Goal: Task Accomplishment & Management: Use online tool/utility

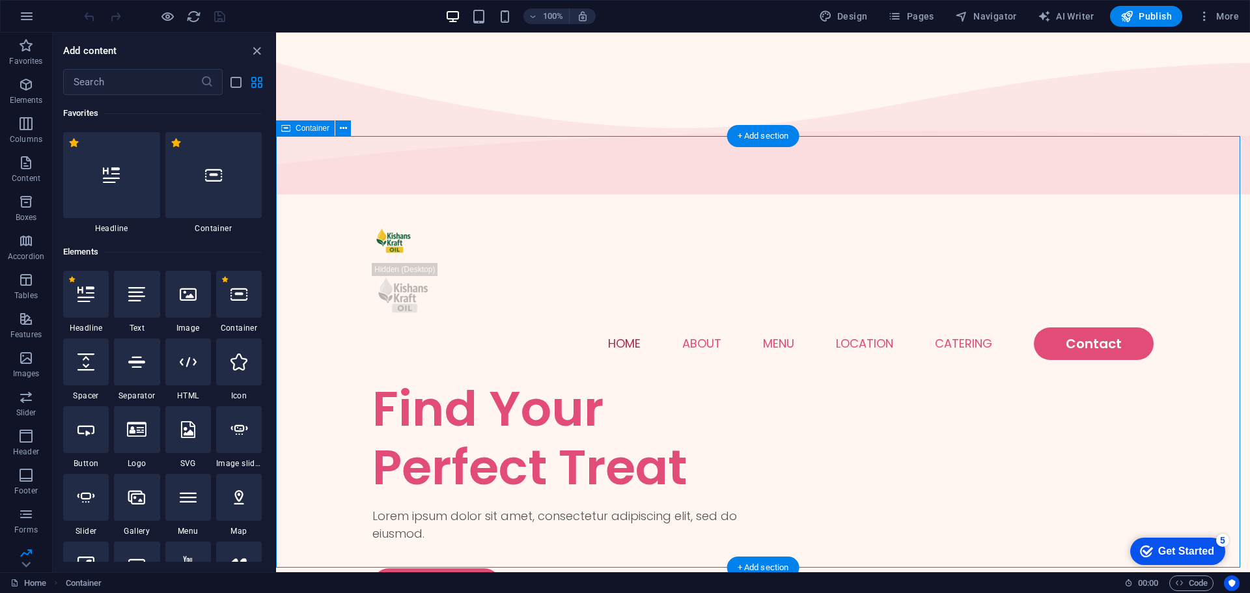
scroll to position [10606, 0]
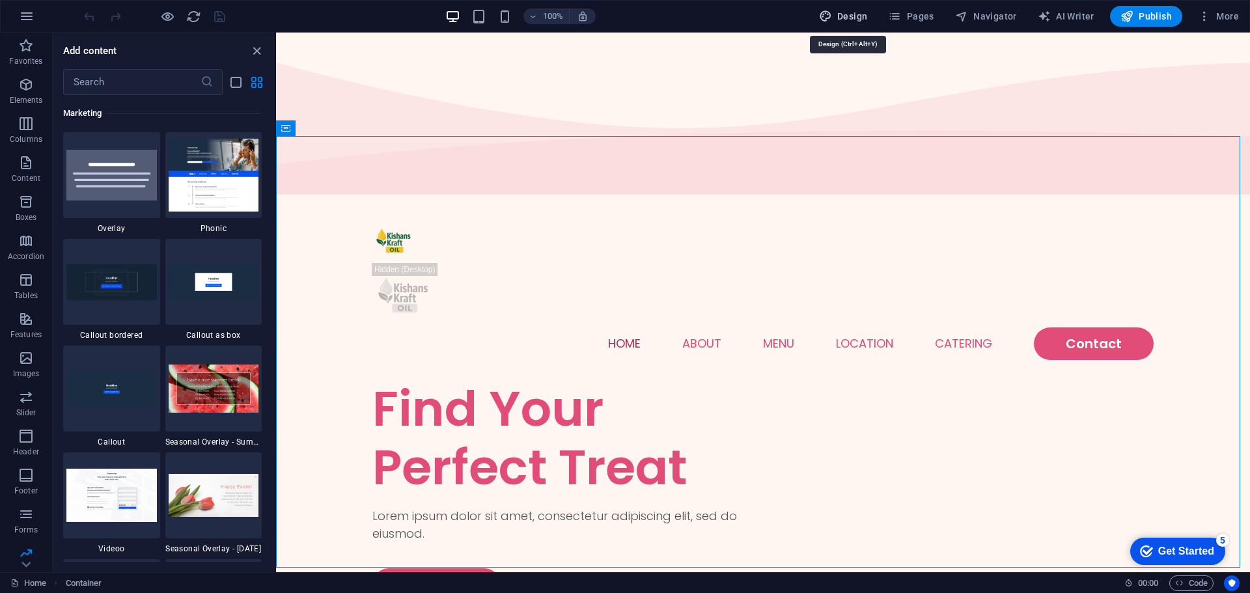
click at [840, 11] on span "Design" at bounding box center [843, 16] width 49 height 13
select select "px"
select select "300"
select select "px"
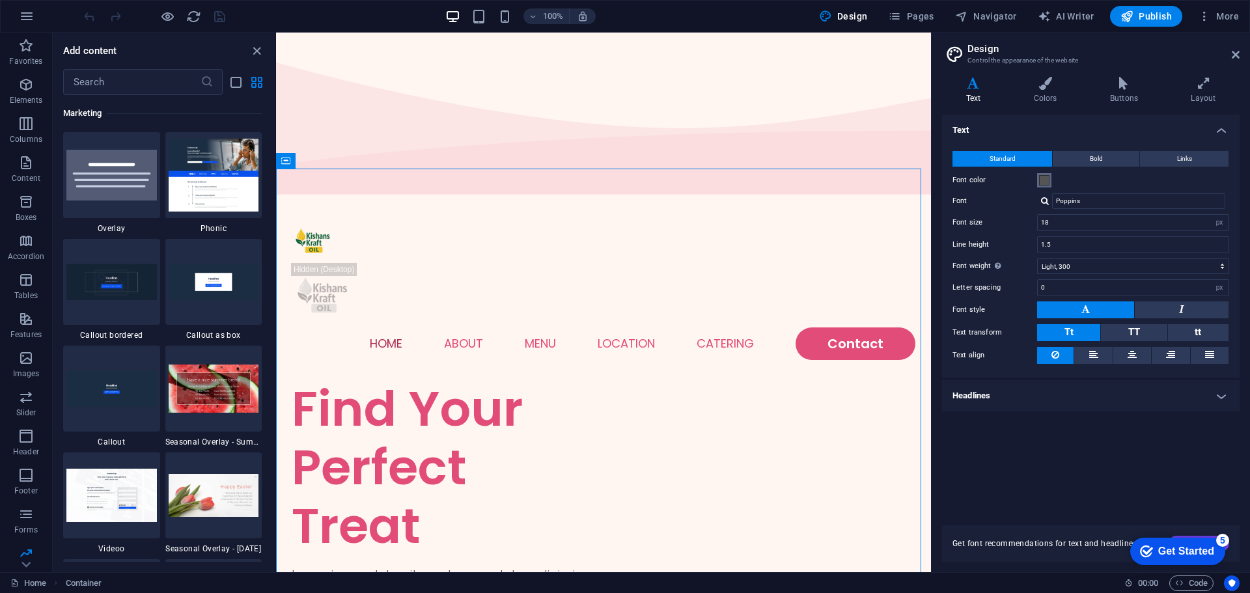
click at [1045, 182] on span at bounding box center [1044, 180] width 10 height 10
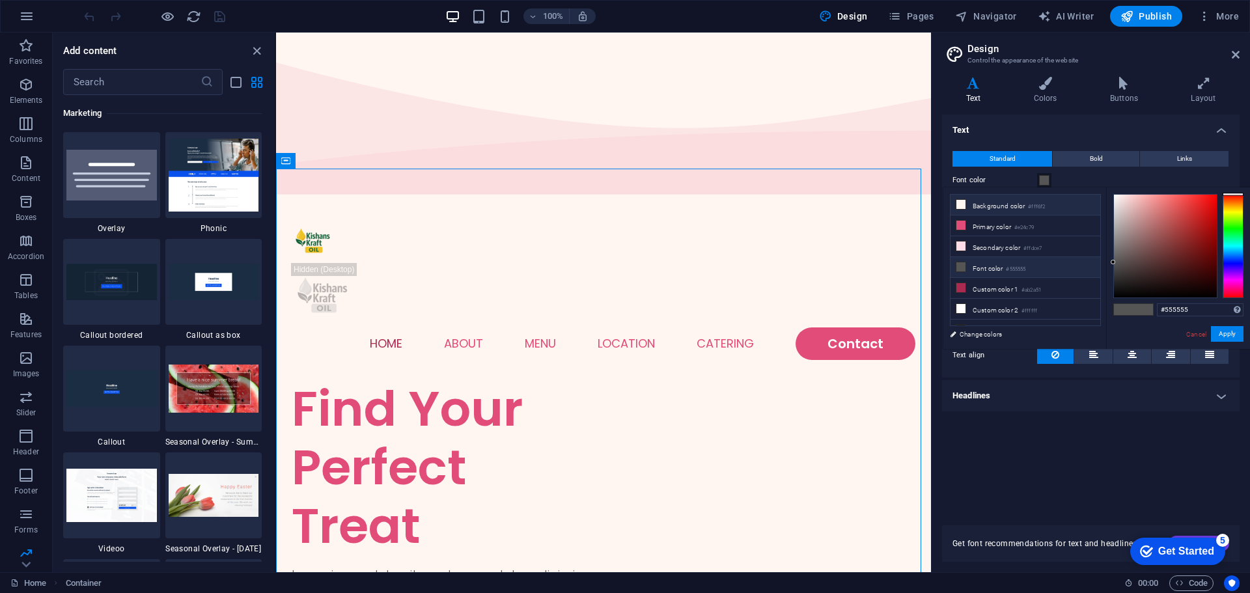
click at [1037, 211] on li "Background color #fff6f2" at bounding box center [1026, 205] width 150 height 21
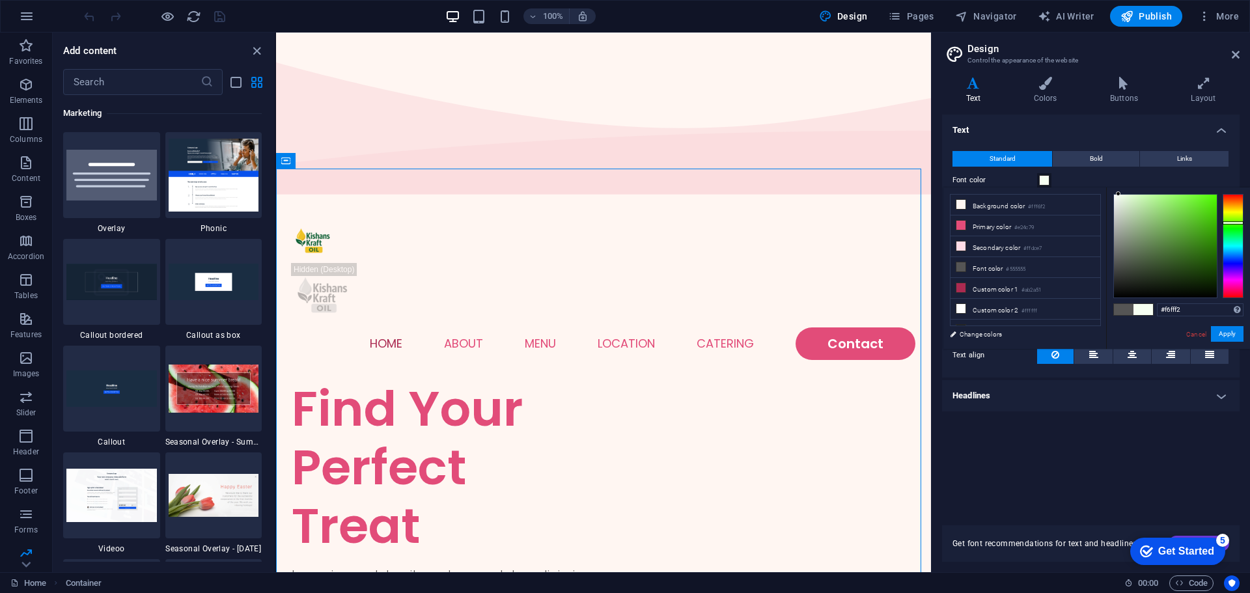
click at [1236, 223] on div at bounding box center [1233, 246] width 21 height 104
drag, startPoint x: 1236, startPoint y: 223, endPoint x: 1238, endPoint y: 210, distance: 12.6
click at [1238, 210] on div at bounding box center [1233, 210] width 21 height 3
type input "#aaa51c"
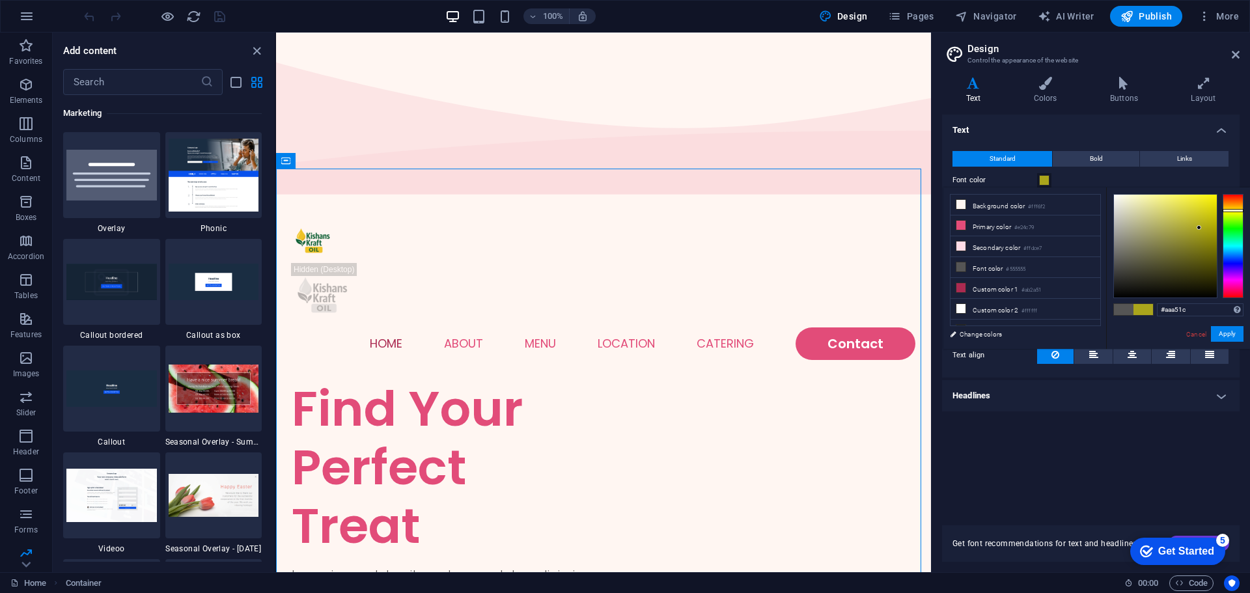
click at [1199, 228] on div at bounding box center [1165, 246] width 103 height 103
click at [1228, 330] on button "Apply" at bounding box center [1227, 334] width 33 height 16
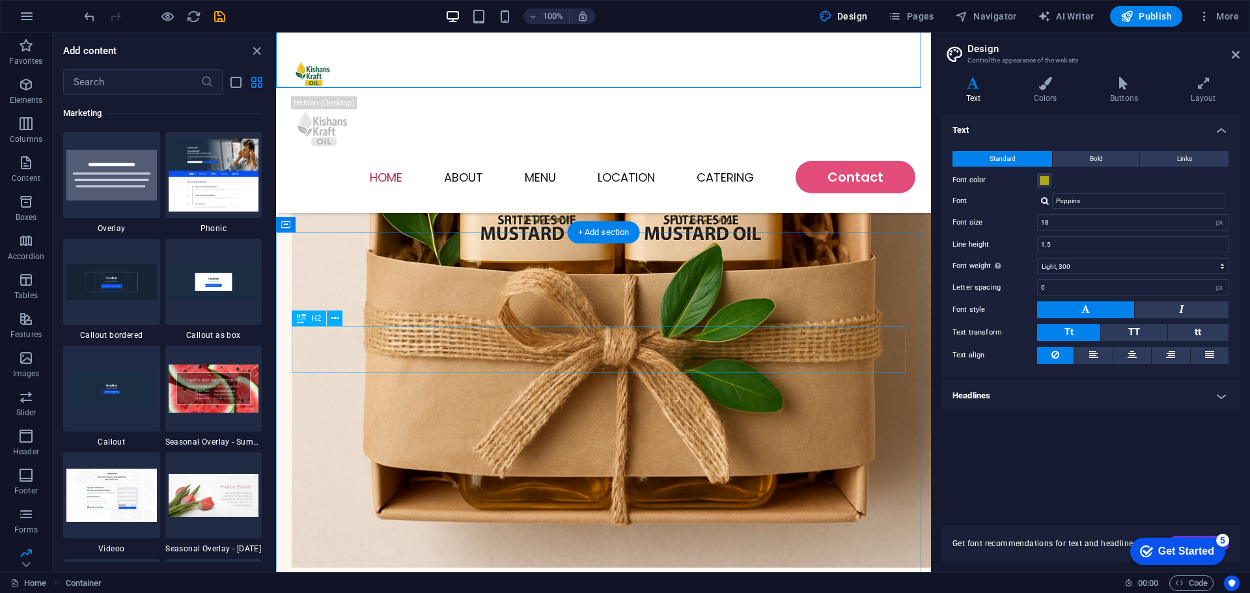
scroll to position [651, 0]
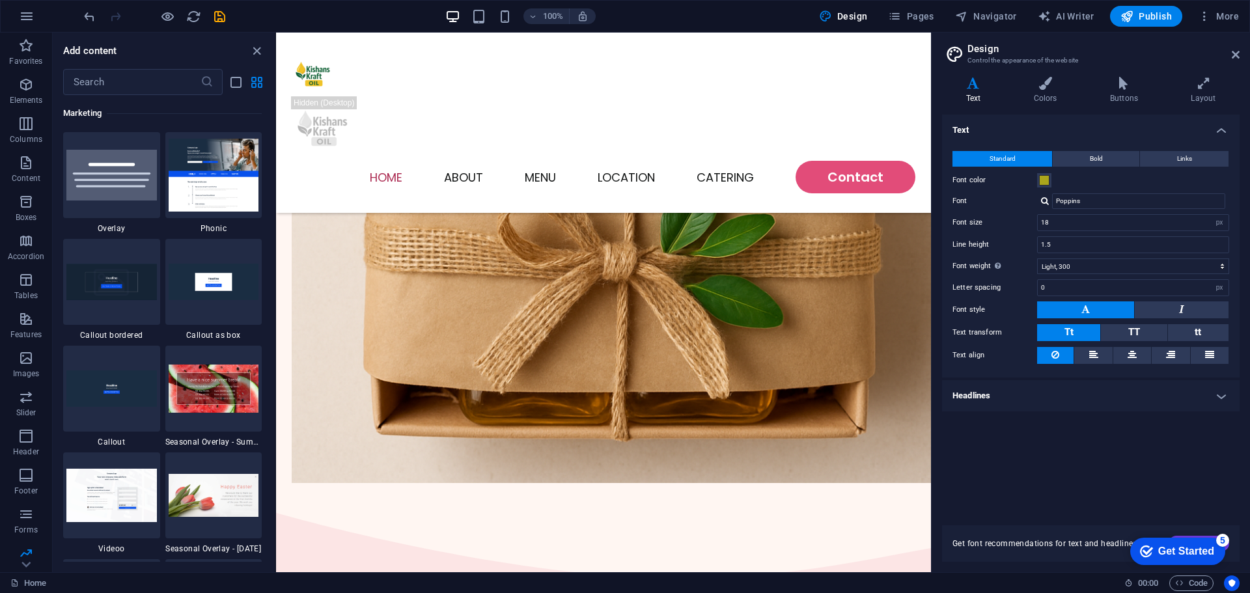
click at [1016, 182] on label "Font color" at bounding box center [995, 181] width 85 height 16
click at [1037, 182] on button "Font color" at bounding box center [1044, 180] width 14 height 14
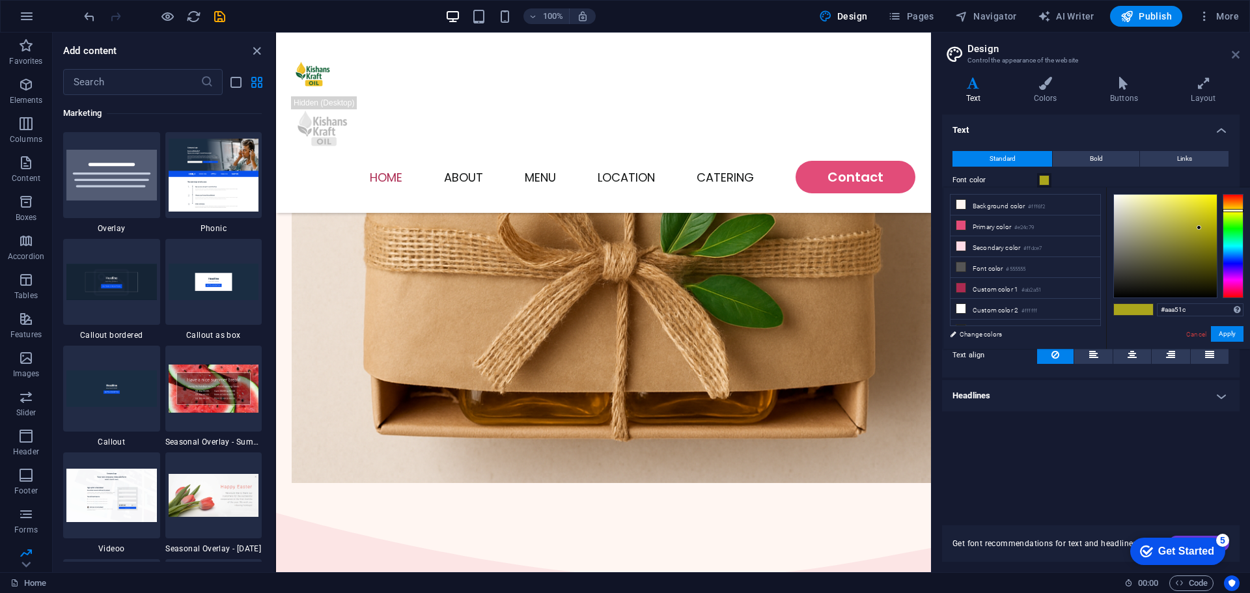
click at [1235, 52] on icon at bounding box center [1236, 54] width 8 height 10
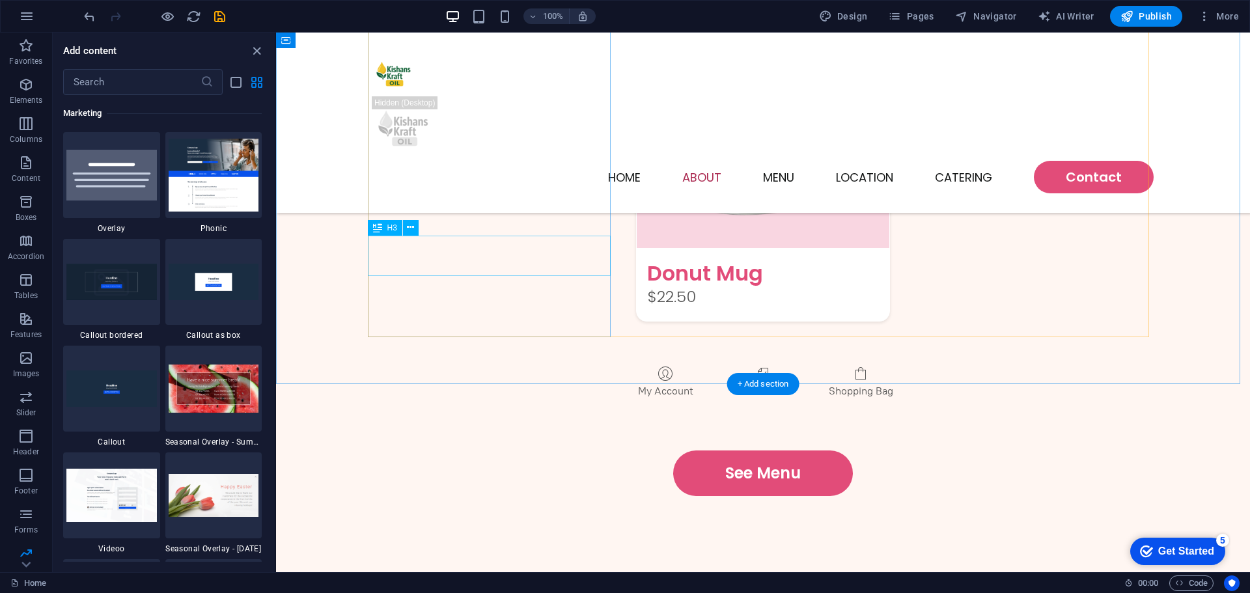
scroll to position [2539, 0]
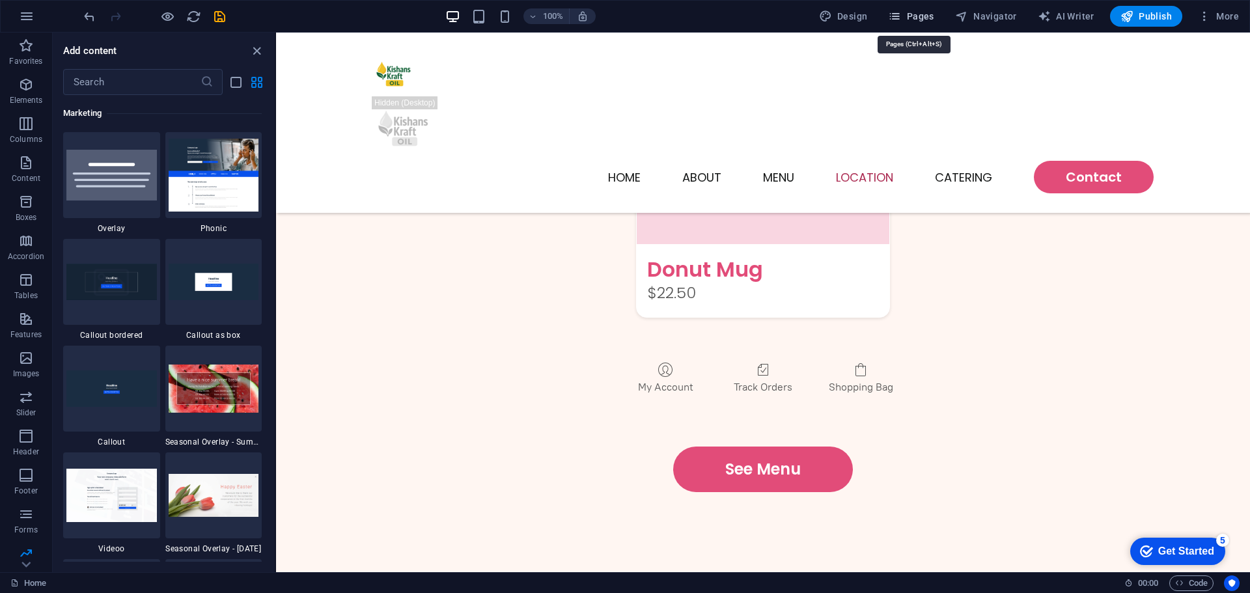
click at [917, 17] on span "Pages" at bounding box center [911, 16] width 46 height 13
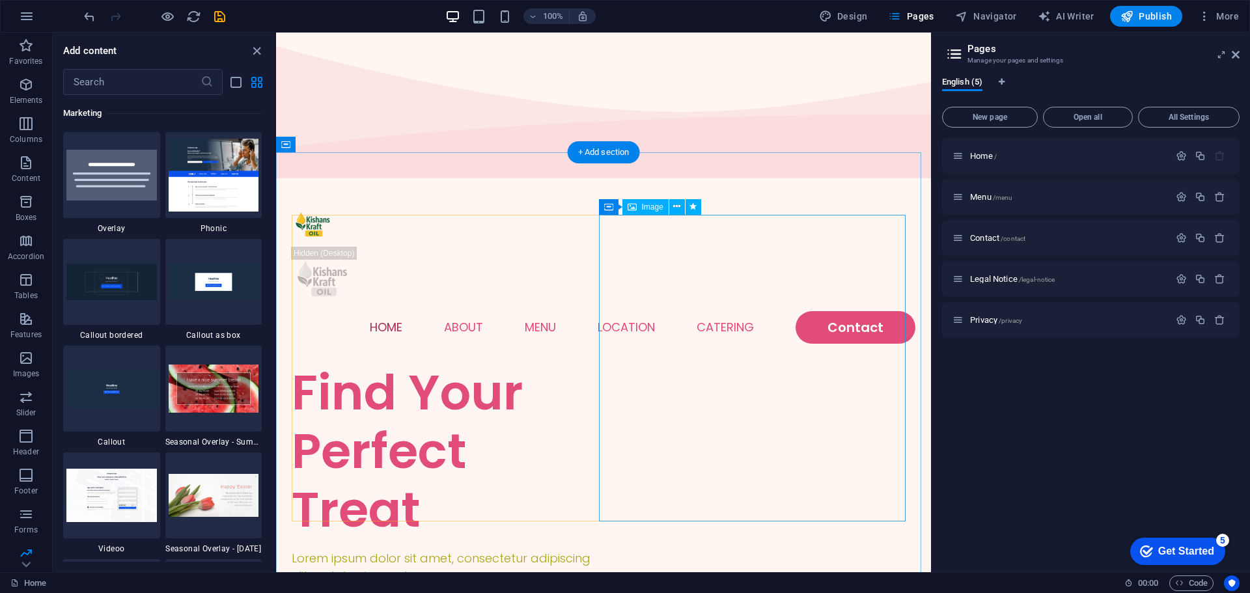
scroll to position [0, 0]
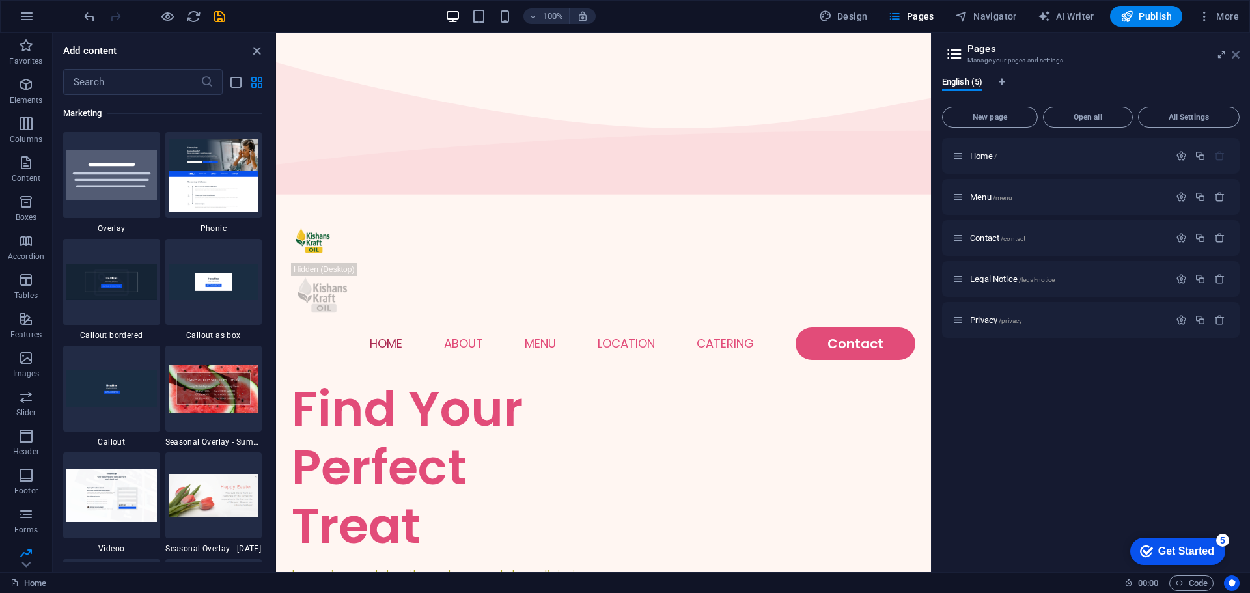
drag, startPoint x: 1239, startPoint y: 54, endPoint x: 960, endPoint y: 21, distance: 281.2
click at [1239, 54] on icon at bounding box center [1236, 54] width 8 height 10
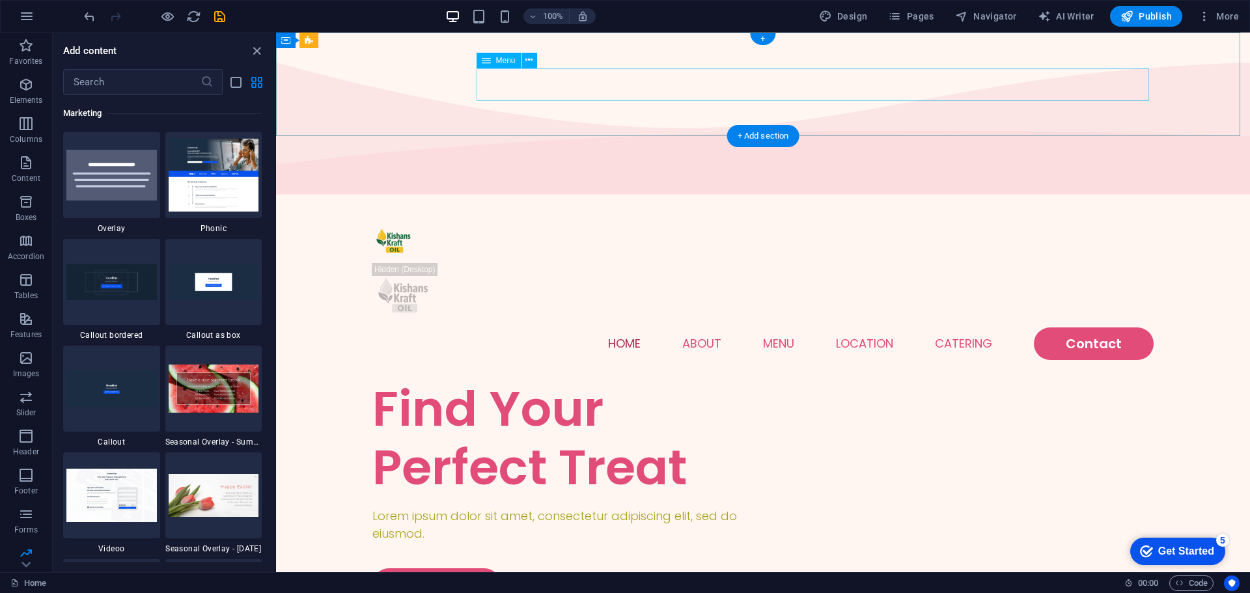
click at [699, 328] on nav "Home About Menu Location Catering Contact" at bounding box center [762, 344] width 781 height 33
click at [697, 328] on nav "Home About Menu Location Catering Contact" at bounding box center [762, 344] width 781 height 33
select select
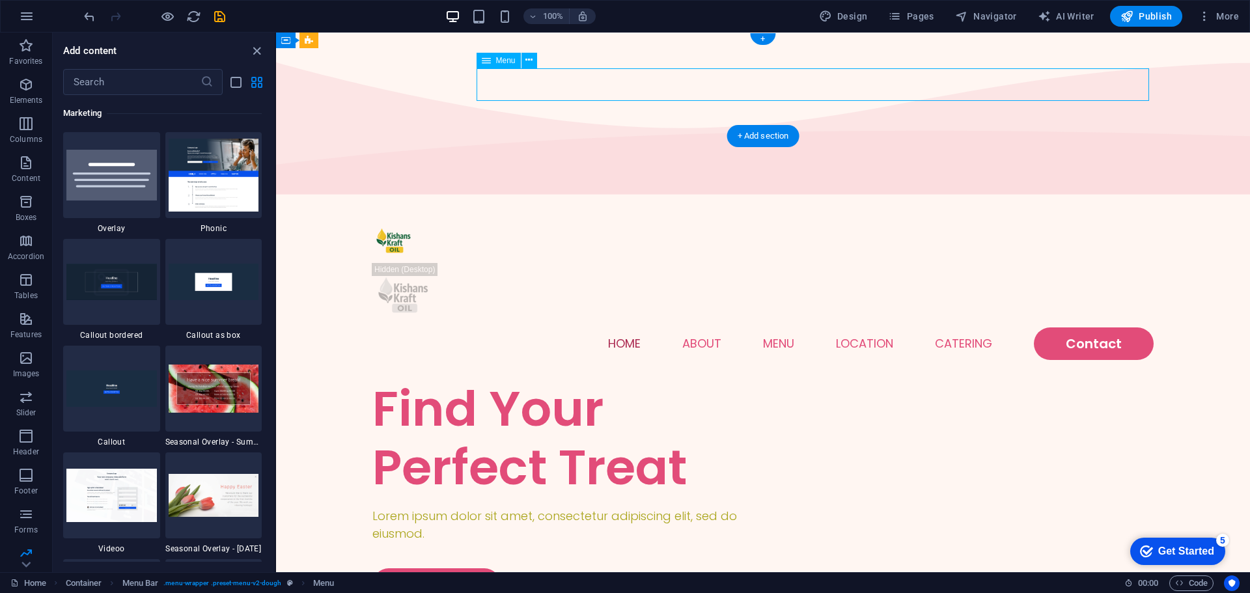
select select "1"
select select
select select "2"
select select
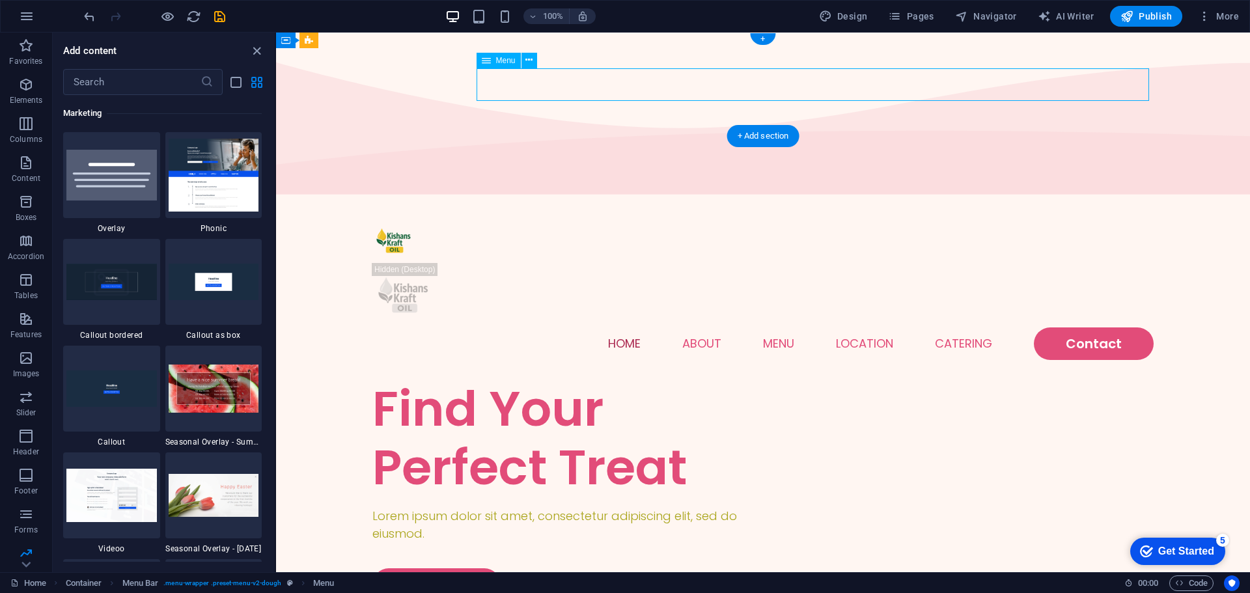
select select "default"
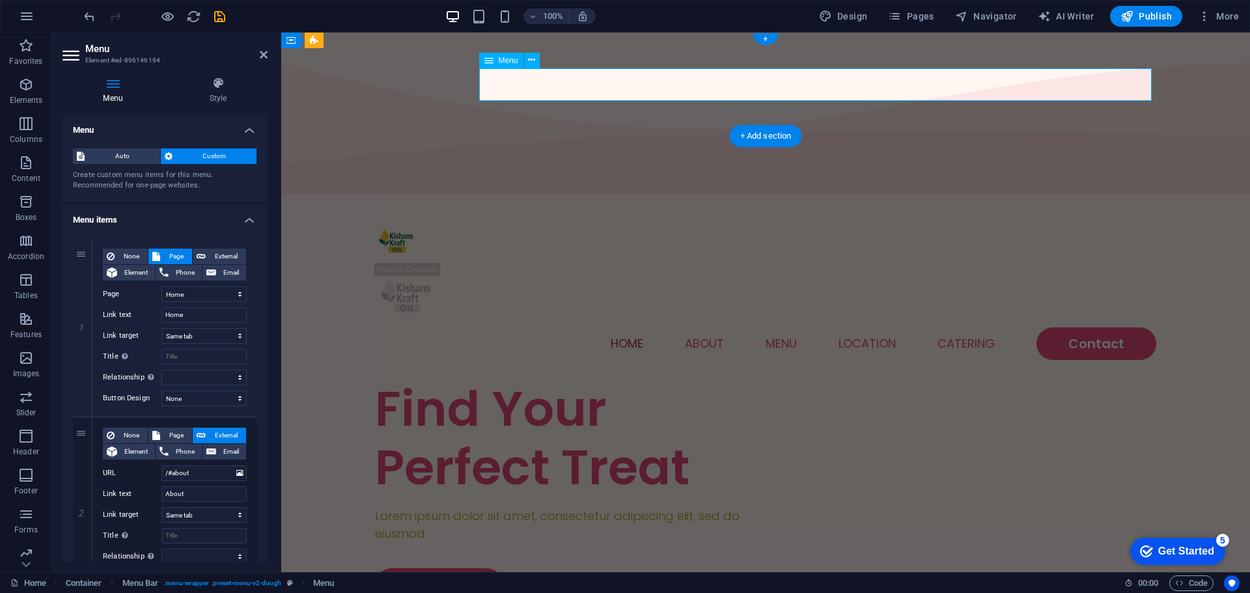
click at [697, 328] on nav "Home About Menu Location Catering Contact" at bounding box center [765, 344] width 781 height 33
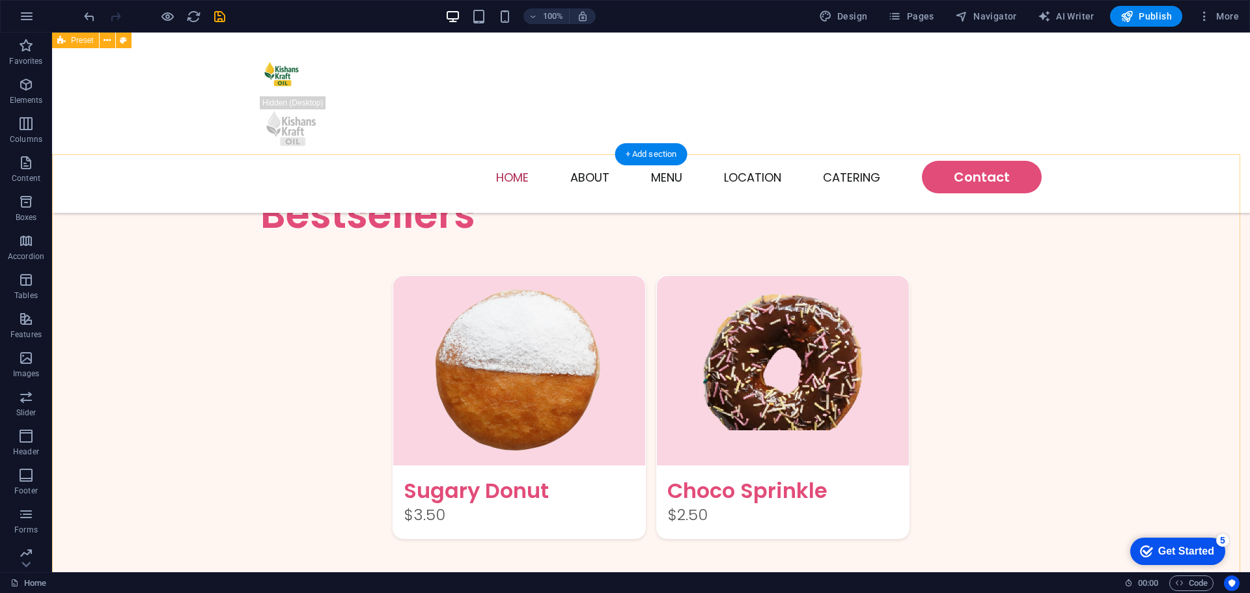
scroll to position [1823, 0]
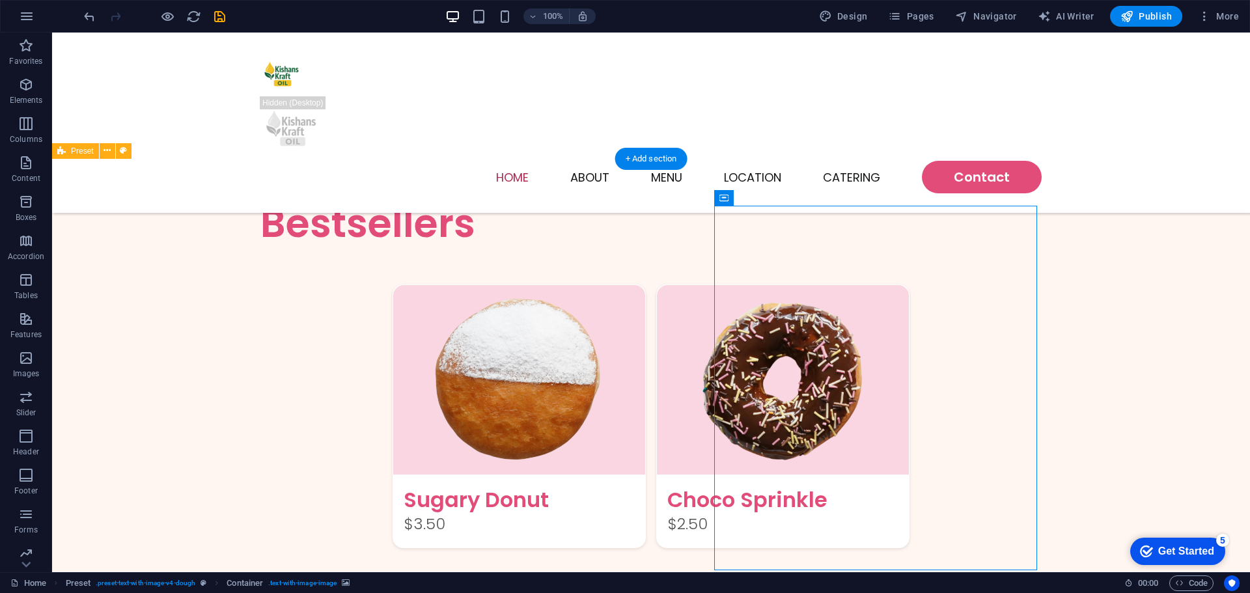
select select "px"
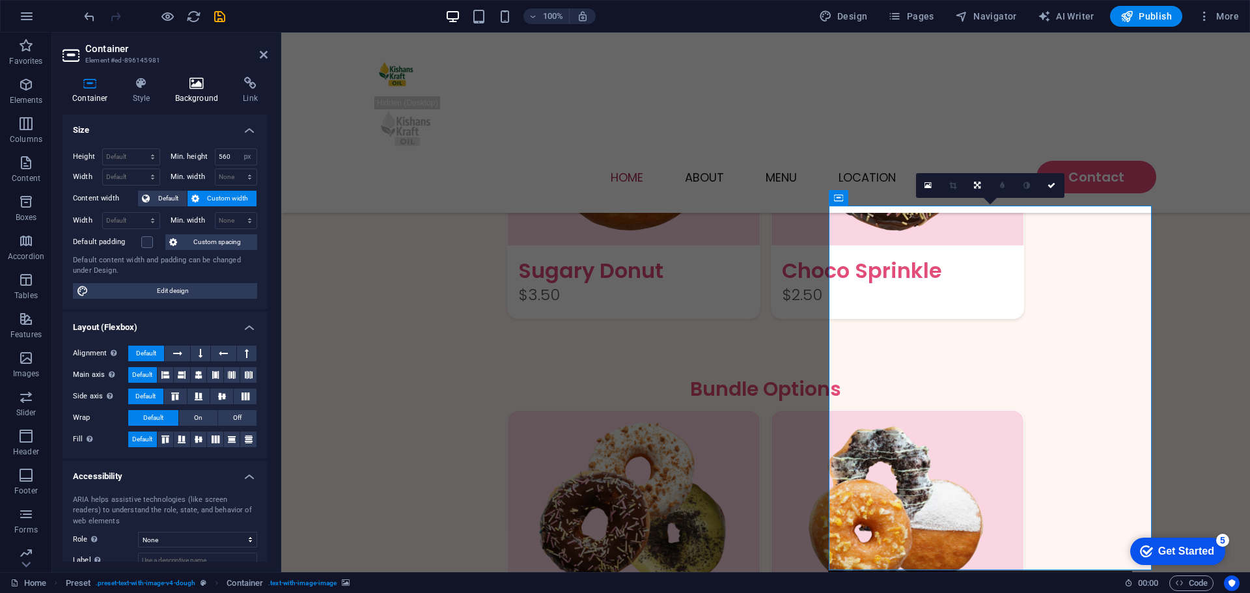
click at [180, 81] on icon at bounding box center [196, 83] width 63 height 13
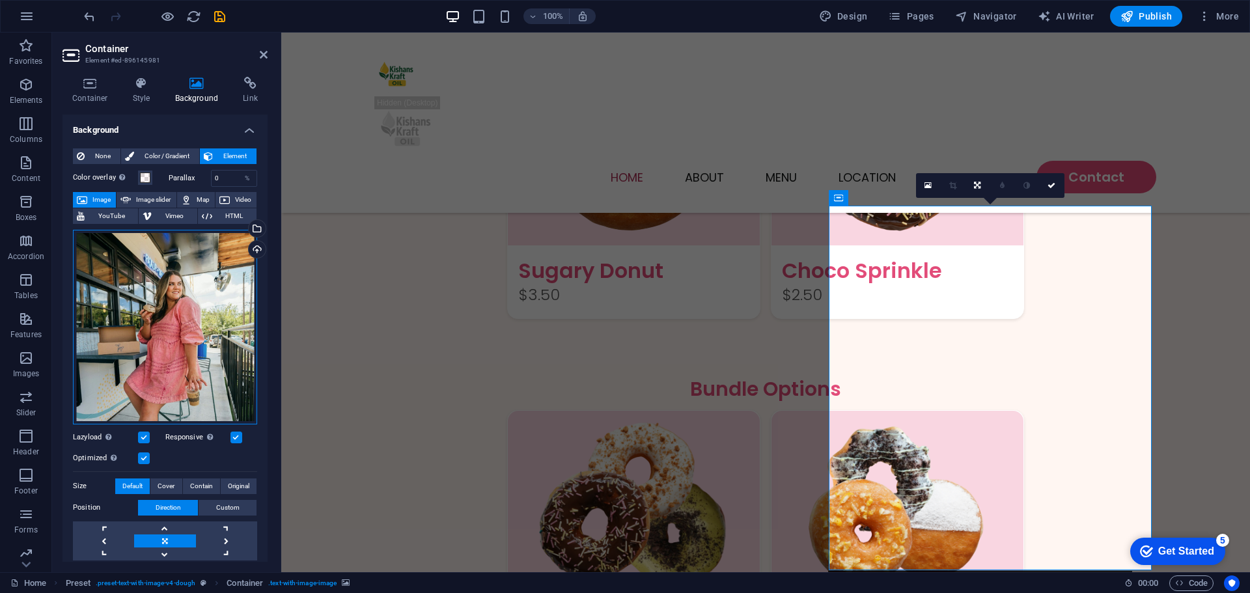
click at [166, 290] on div "Drag files here, click to choose files or select files from Files or our free s…" at bounding box center [165, 327] width 184 height 195
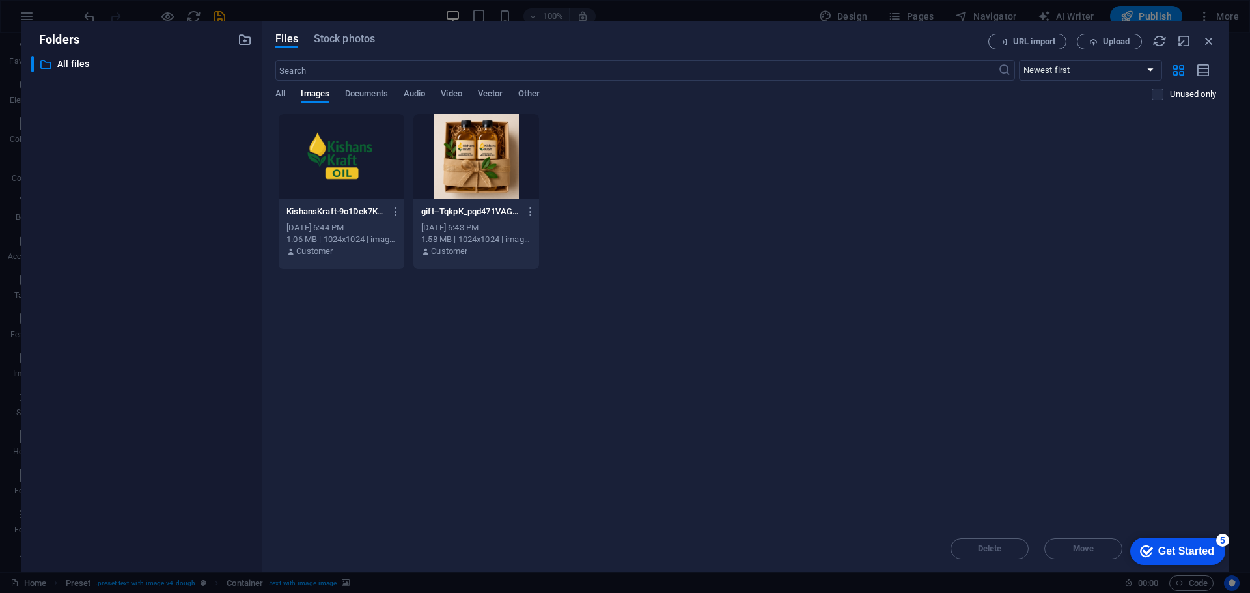
click at [484, 176] on div at bounding box center [476, 156] width 126 height 85
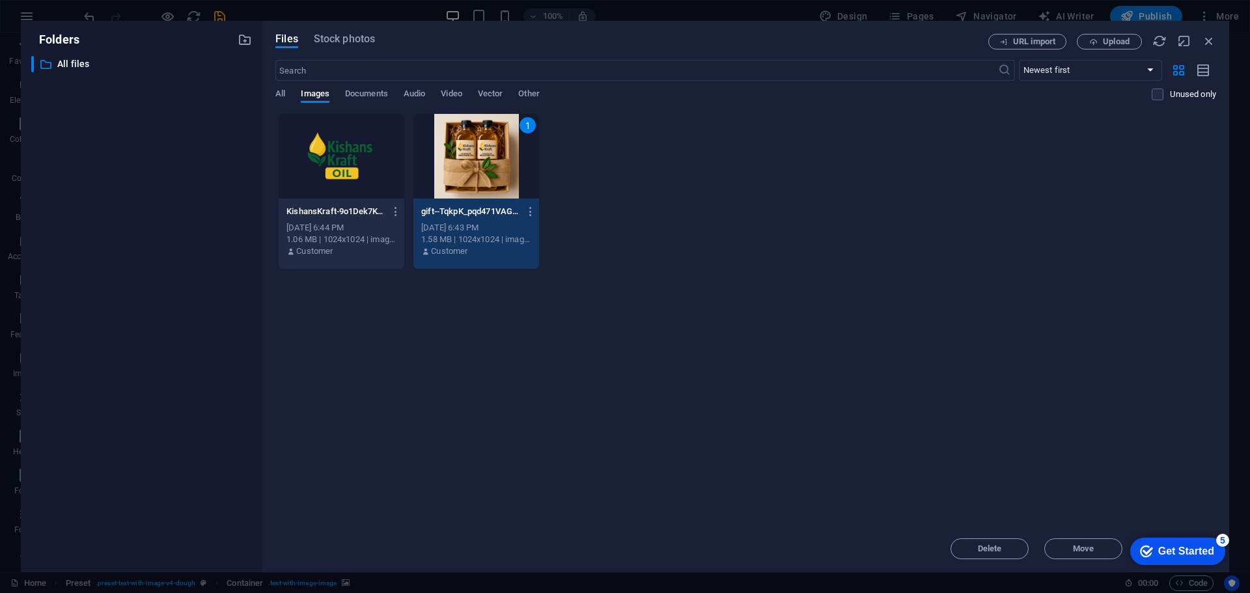
click at [496, 182] on div "1" at bounding box center [476, 156] width 126 height 85
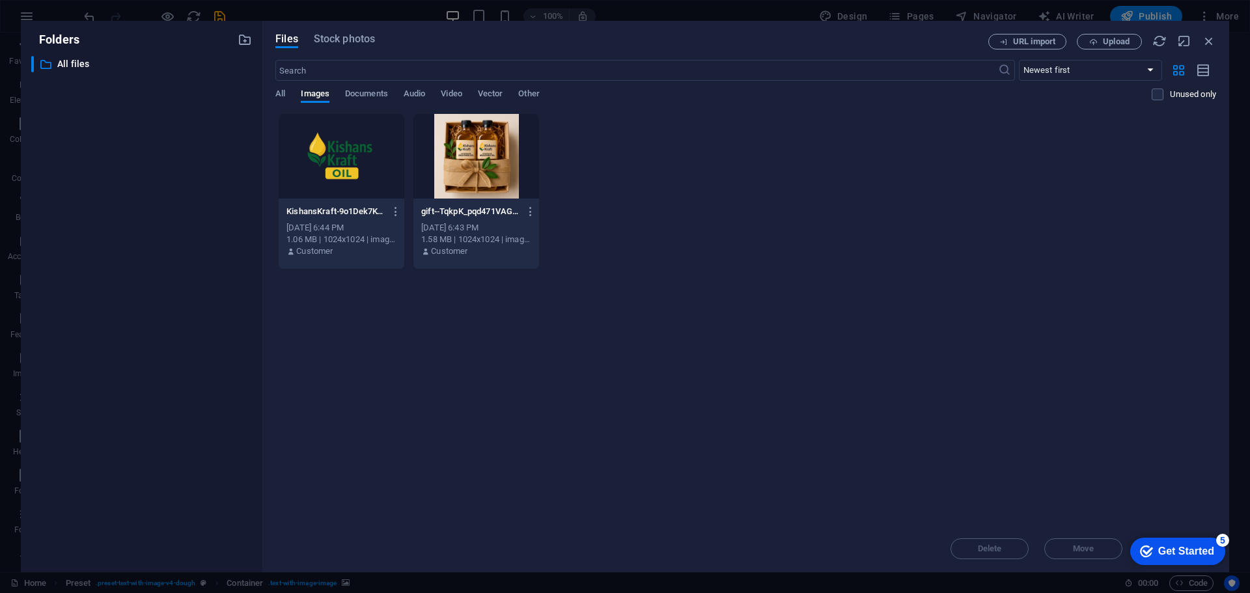
click at [496, 182] on div at bounding box center [476, 156] width 126 height 85
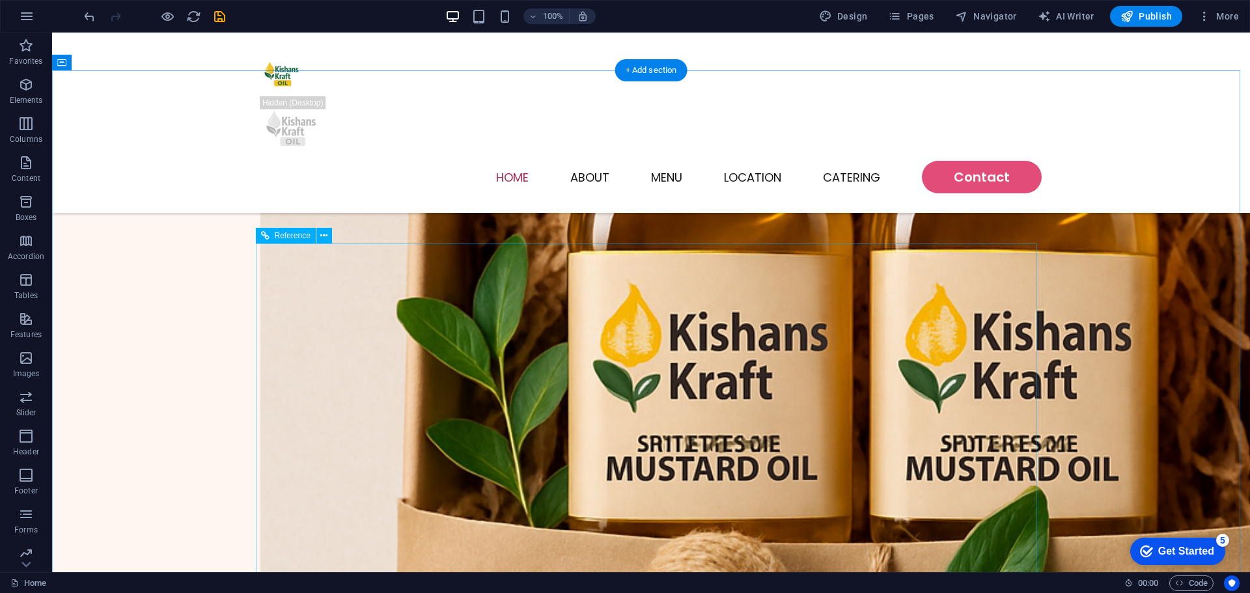
scroll to position [542, 0]
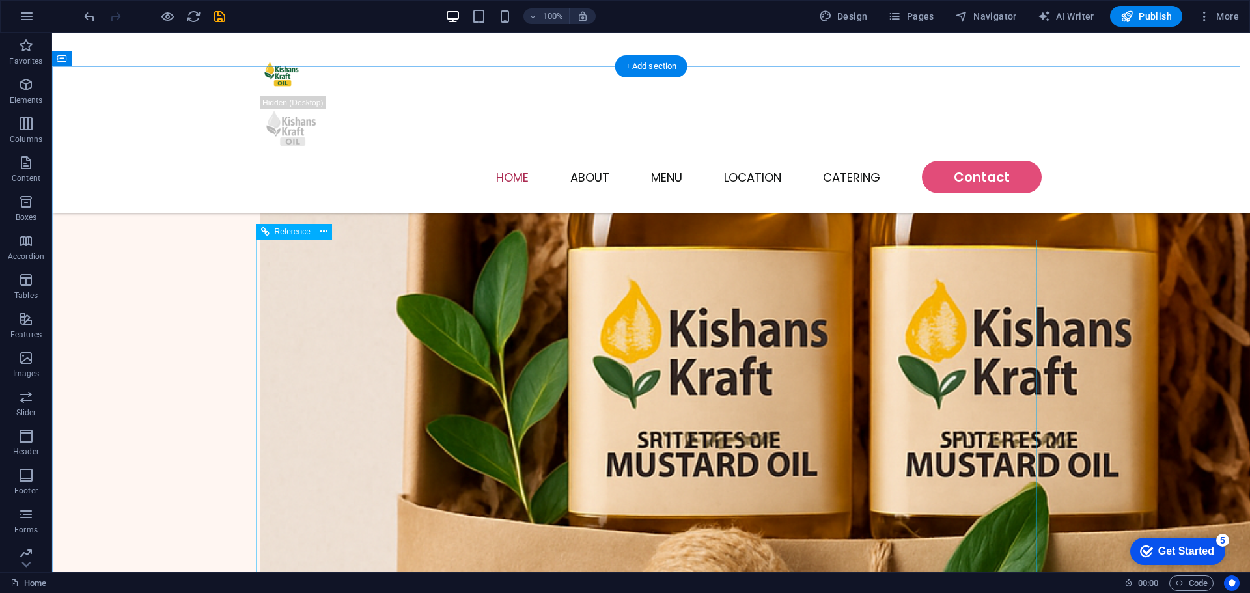
click at [286, 232] on span "Reference" at bounding box center [293, 232] width 36 height 8
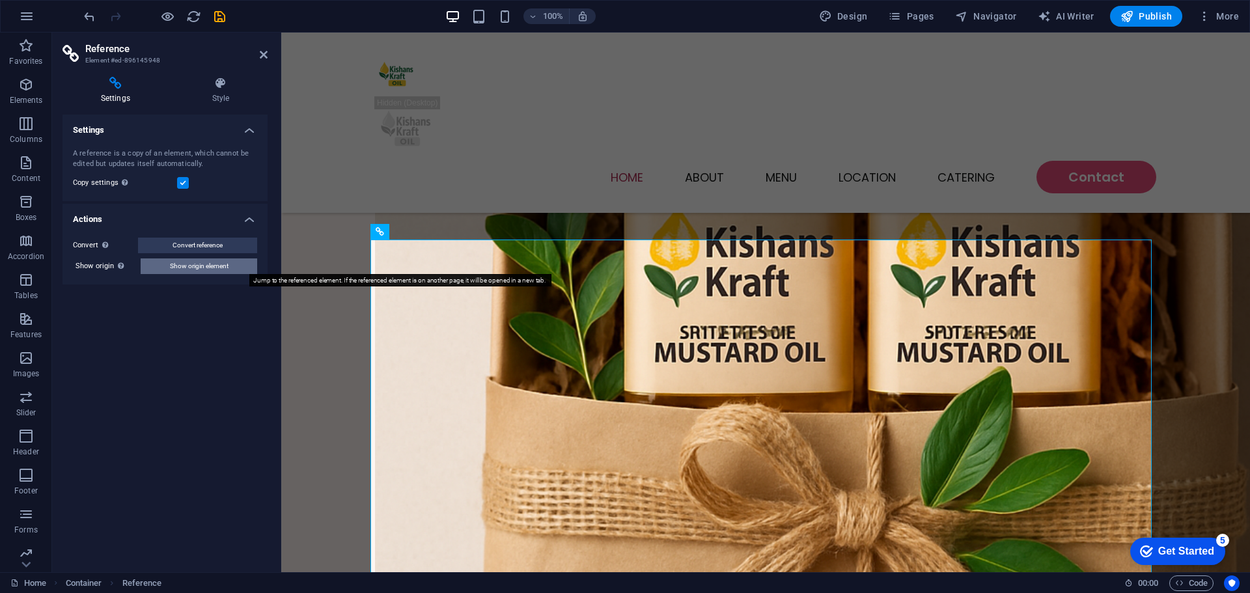
click at [206, 267] on span "Show origin element" at bounding box center [199, 267] width 59 height 16
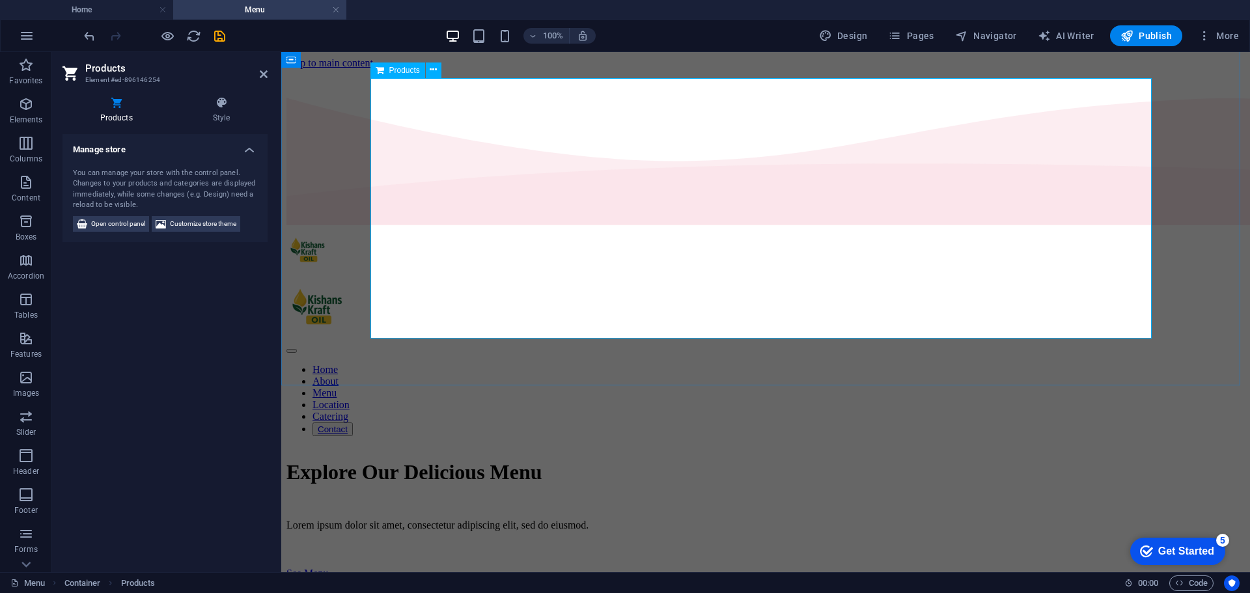
scroll to position [662, 0]
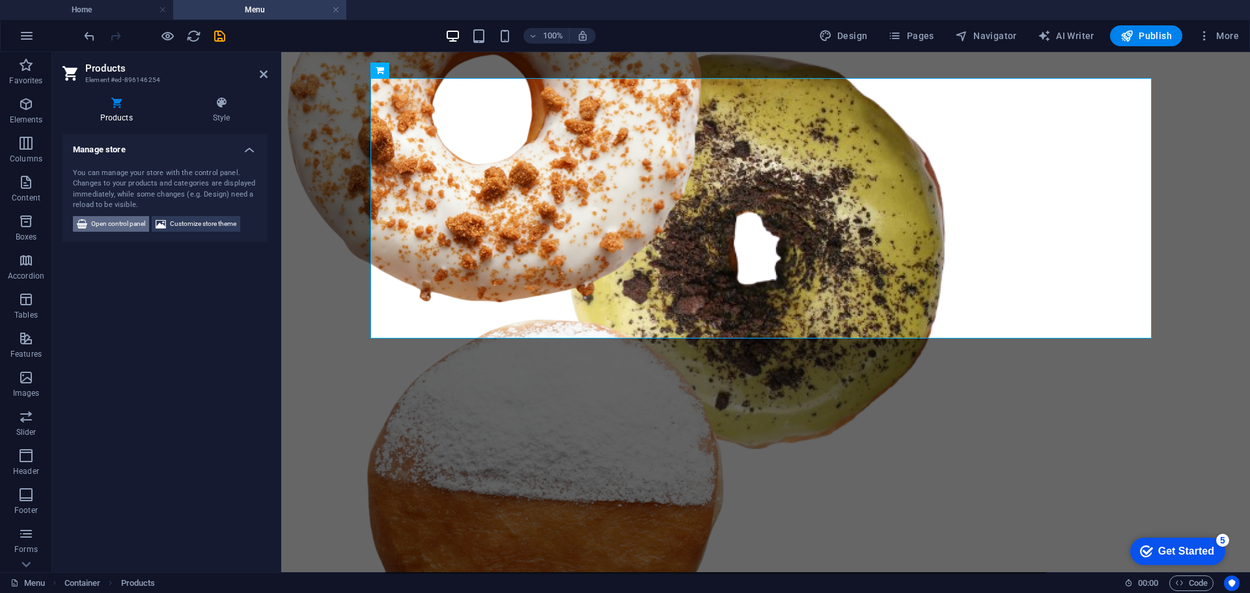
click at [121, 220] on span "Open control panel" at bounding box center [118, 224] width 54 height 16
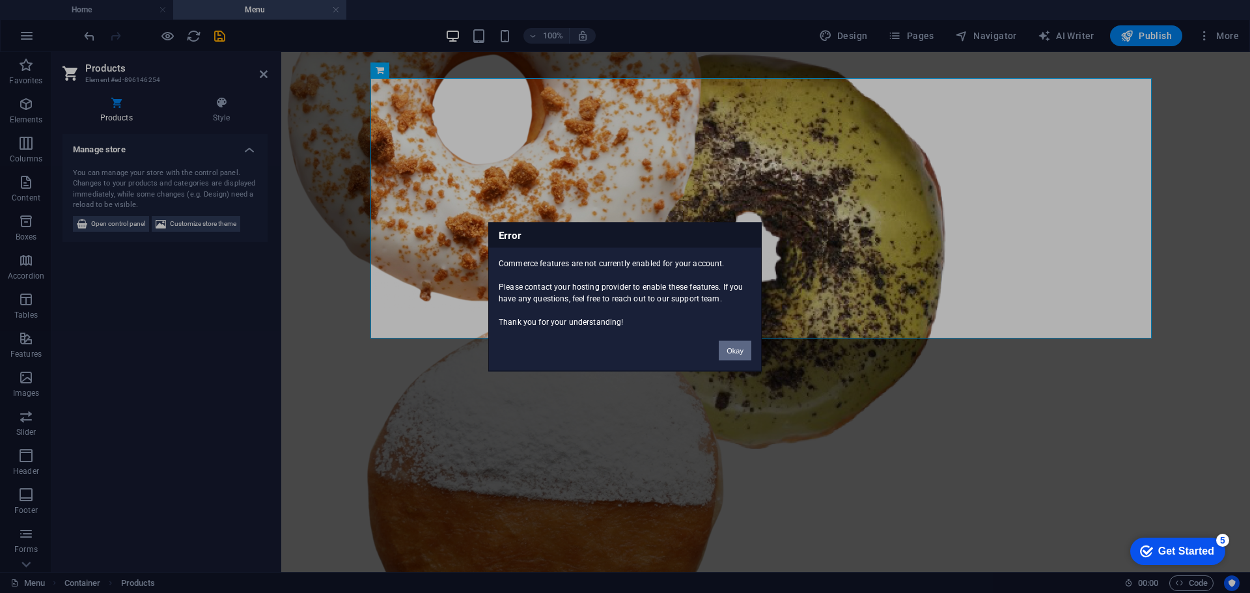
click at [725, 346] on button "Okay" at bounding box center [735, 351] width 33 height 20
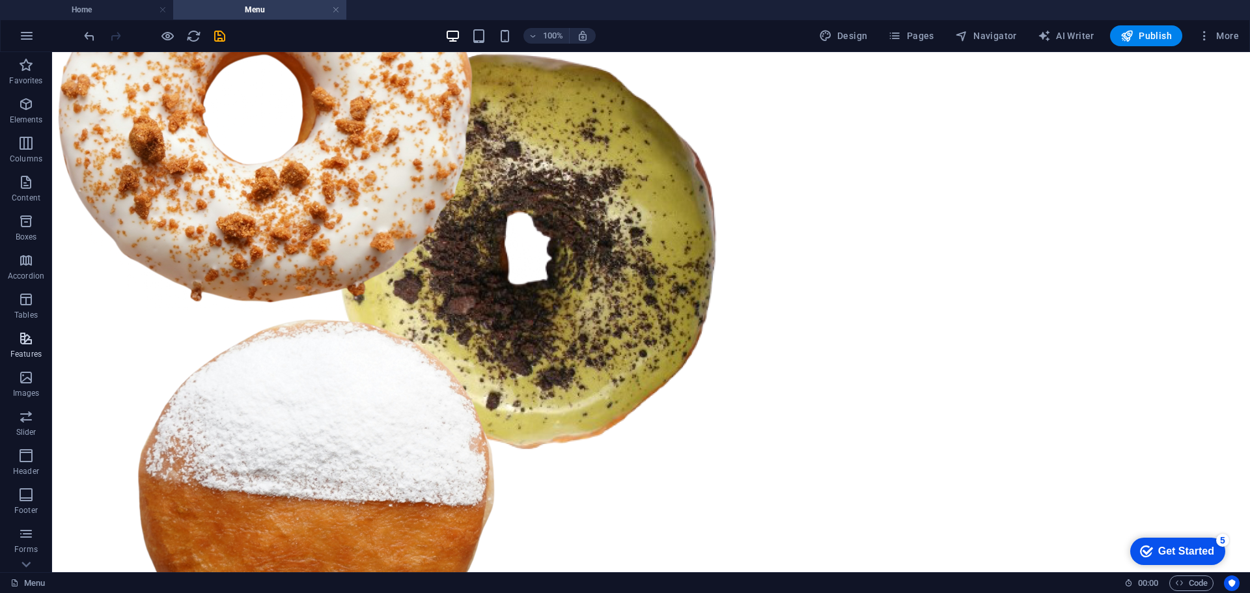
click at [35, 357] on p "Features" at bounding box center [25, 354] width 31 height 10
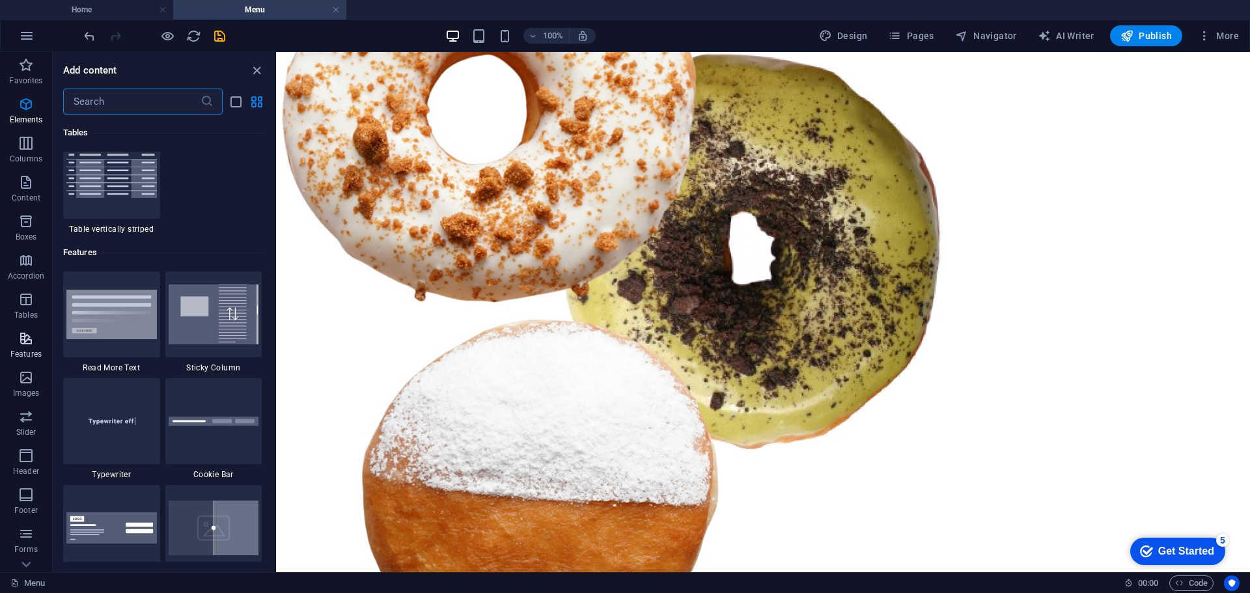
scroll to position [5076, 0]
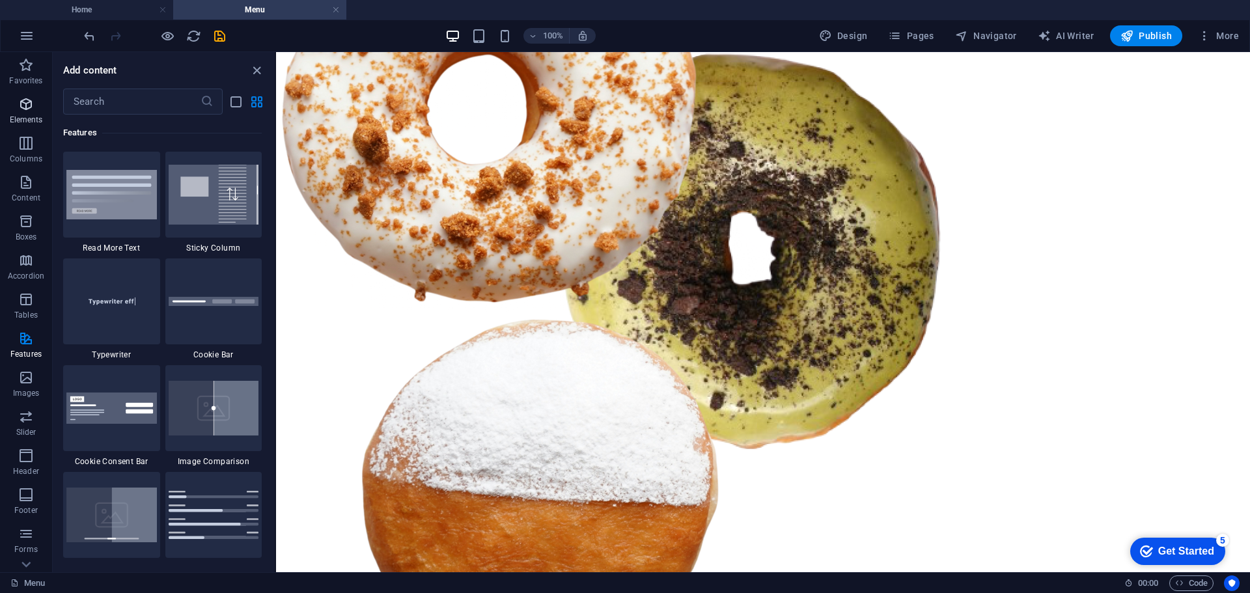
click at [18, 109] on icon "button" at bounding box center [26, 104] width 16 height 16
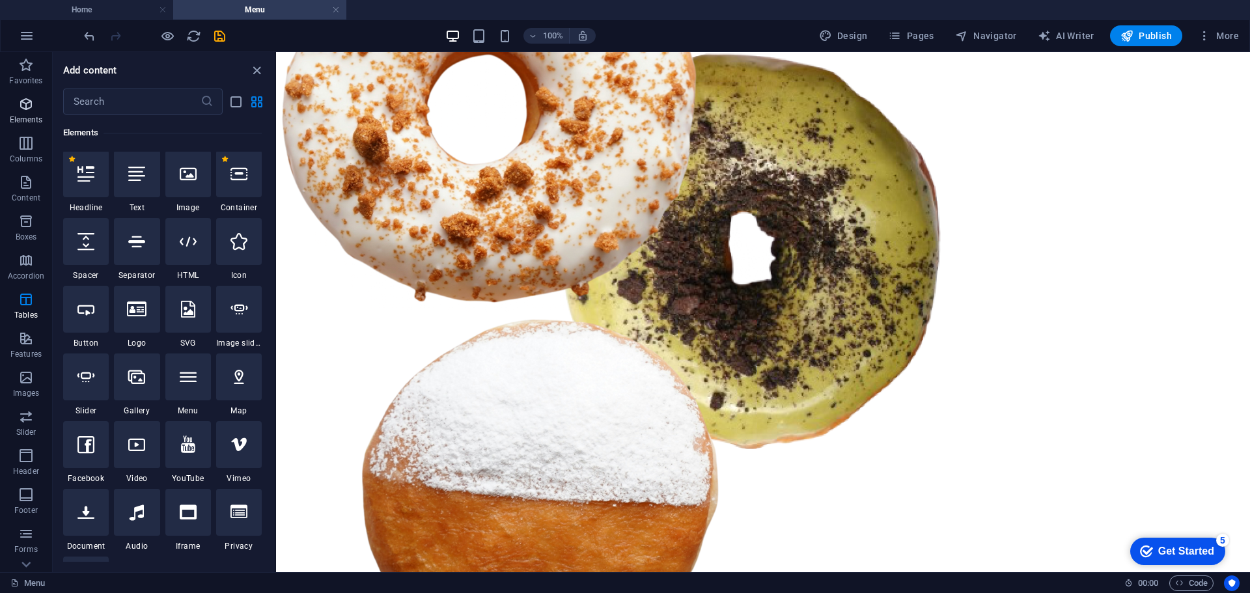
scroll to position [139, 0]
click at [21, 35] on icon "button" at bounding box center [27, 36] width 16 height 16
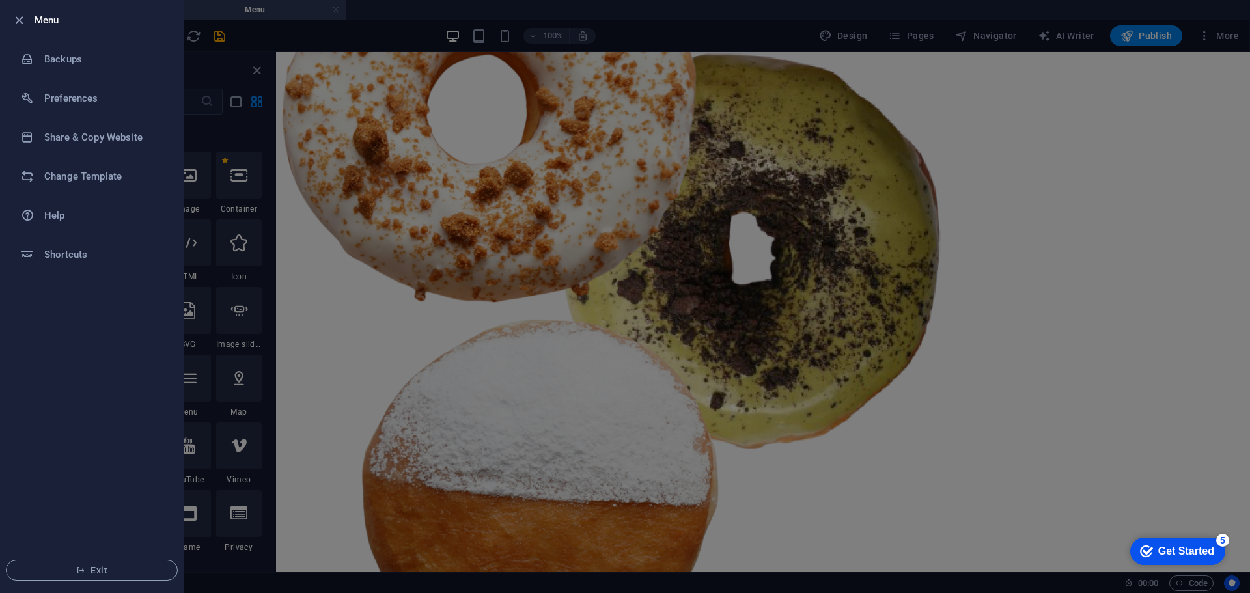
click at [210, 76] on div at bounding box center [625, 296] width 1250 height 593
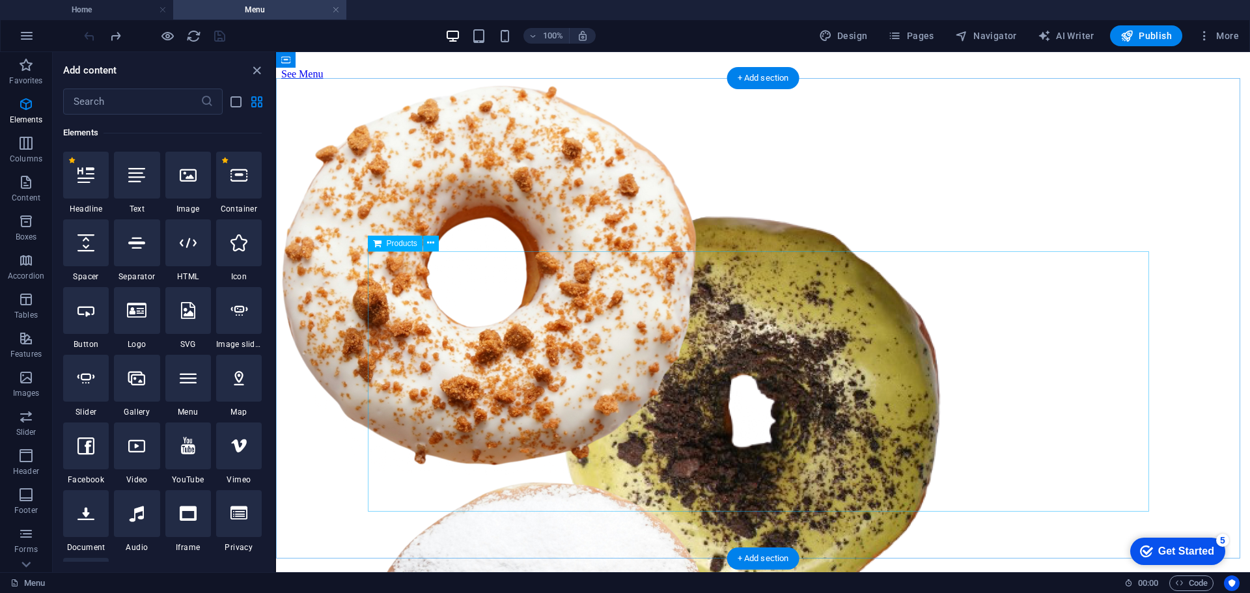
scroll to position [489, 0]
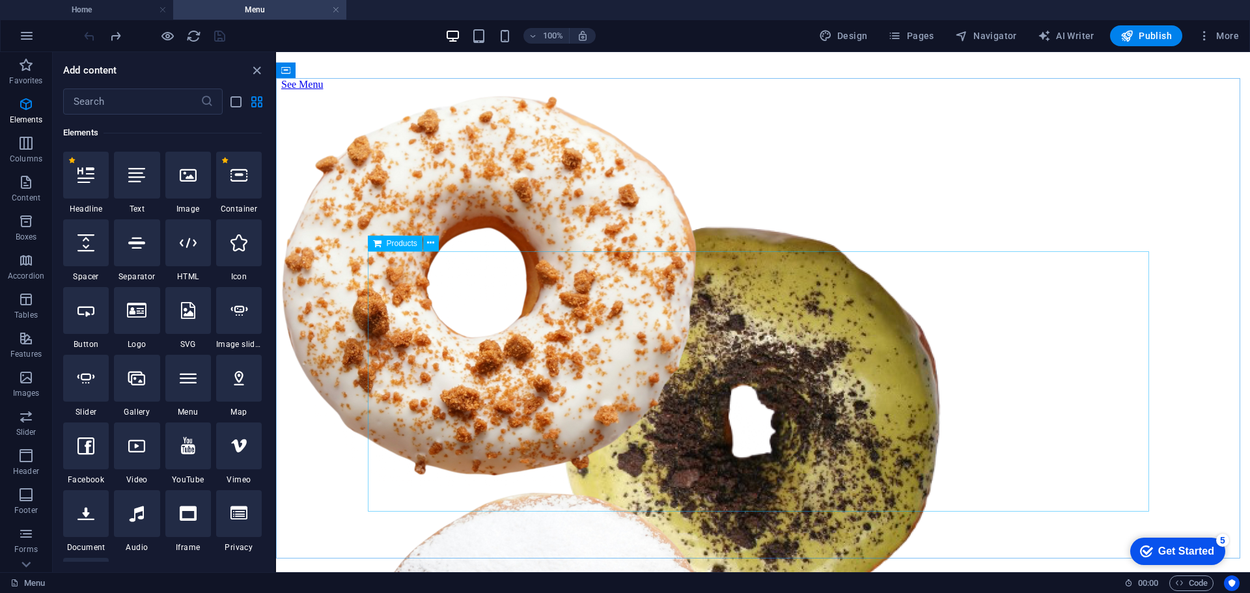
click at [398, 248] on div "Products" at bounding box center [395, 244] width 55 height 16
click at [398, 243] on span "Products" at bounding box center [402, 244] width 31 height 8
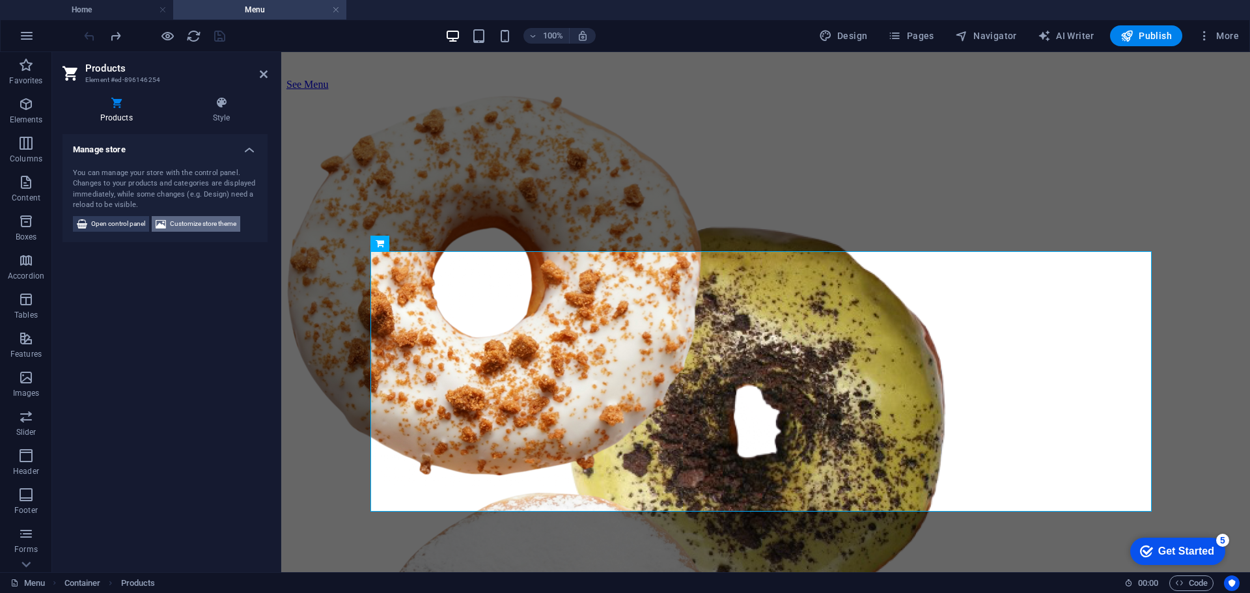
click at [182, 222] on span "Customize store theme" at bounding box center [203, 224] width 66 height 16
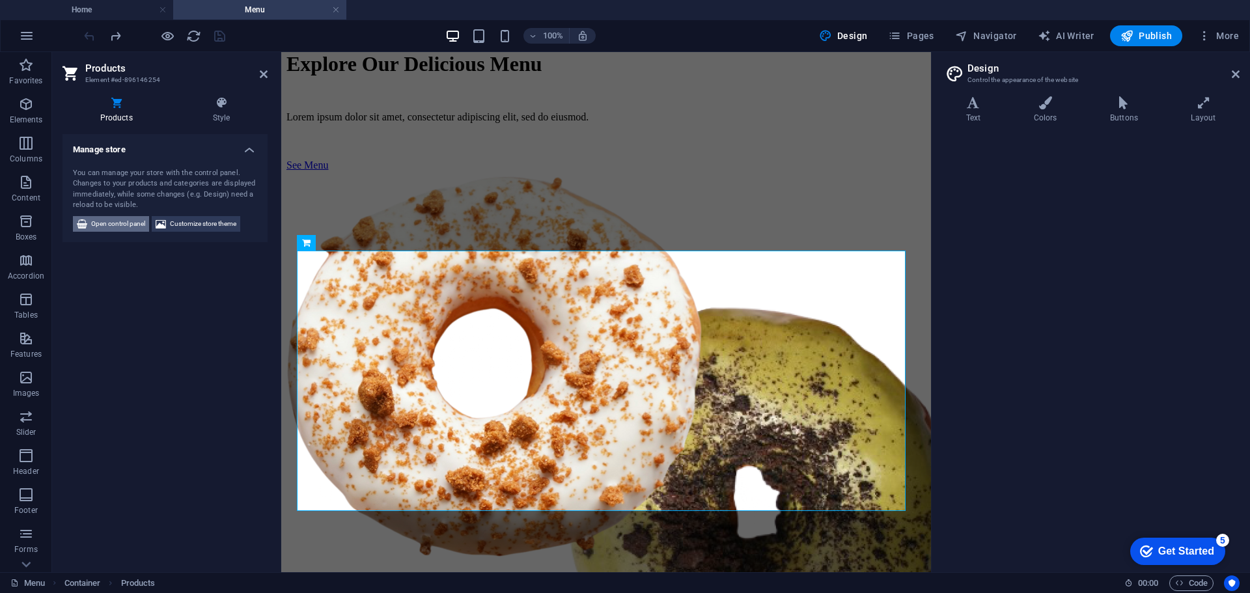
click at [90, 225] on button "Open control panel" at bounding box center [111, 224] width 76 height 16
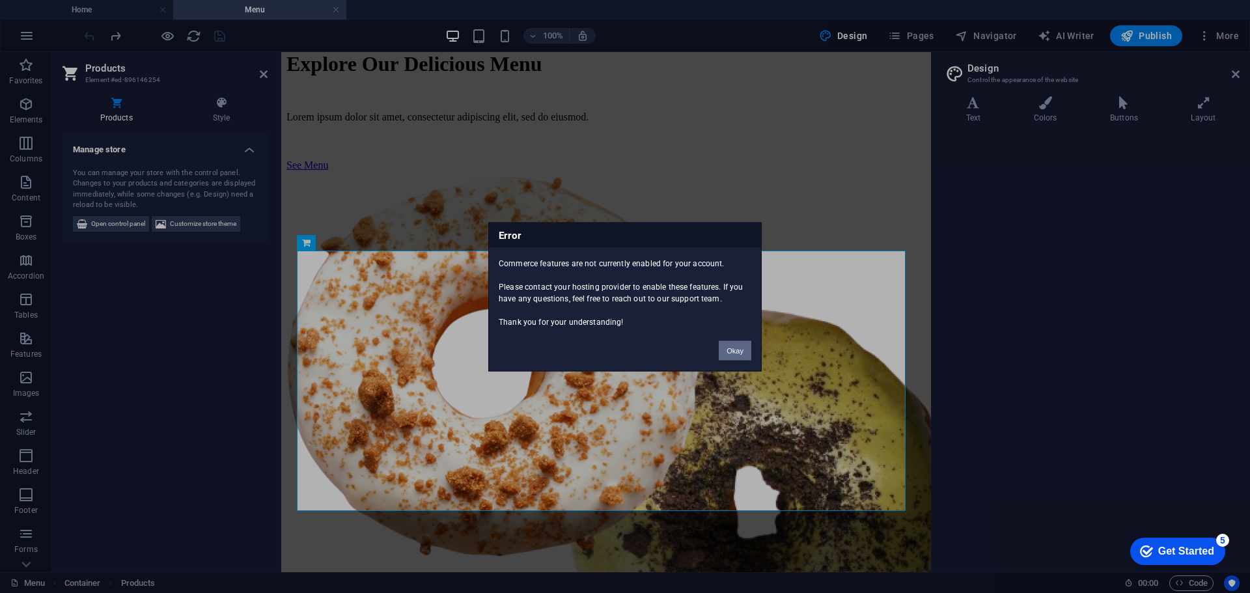
click at [735, 349] on button "Okay" at bounding box center [735, 351] width 33 height 20
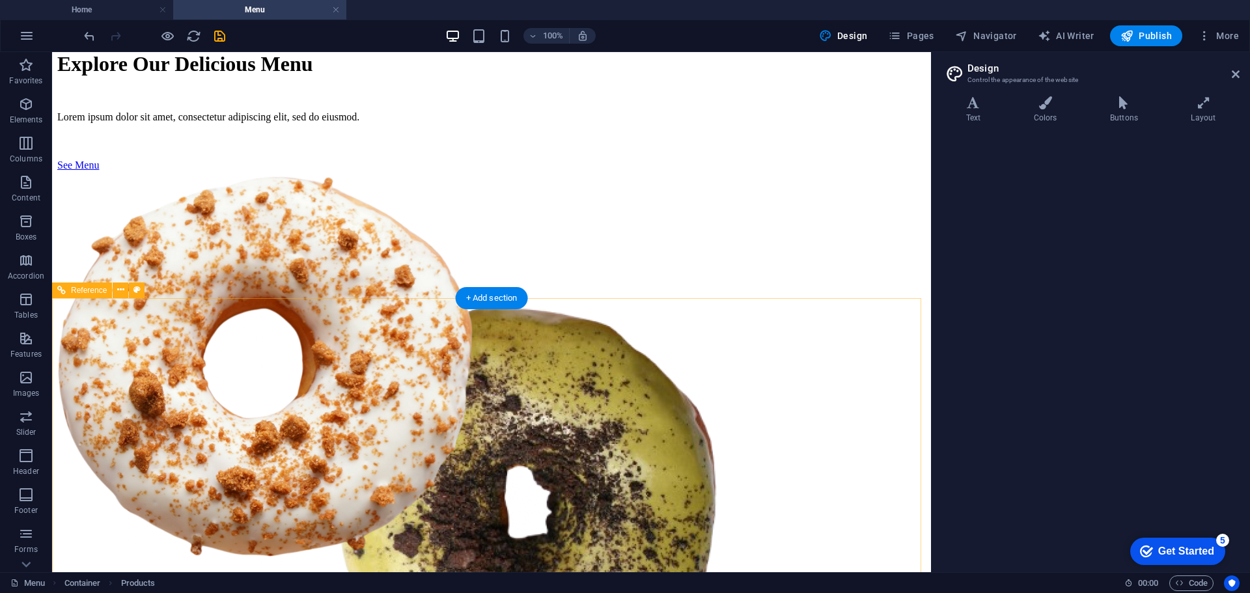
scroll to position [489, 0]
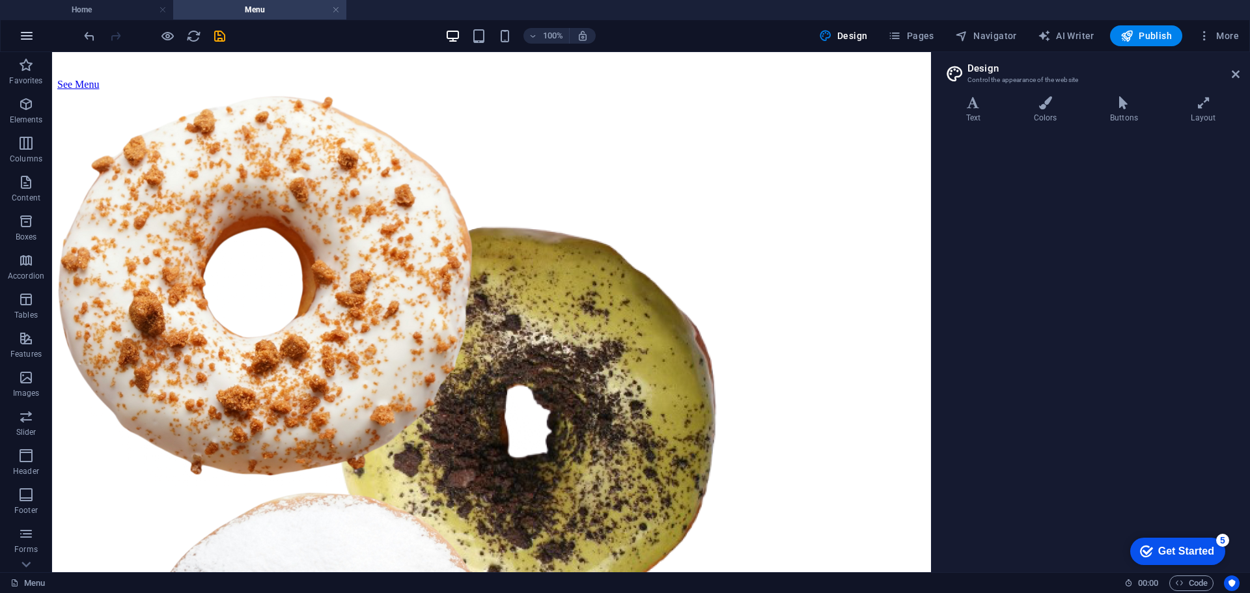
click at [31, 27] on button "button" at bounding box center [26, 35] width 31 height 31
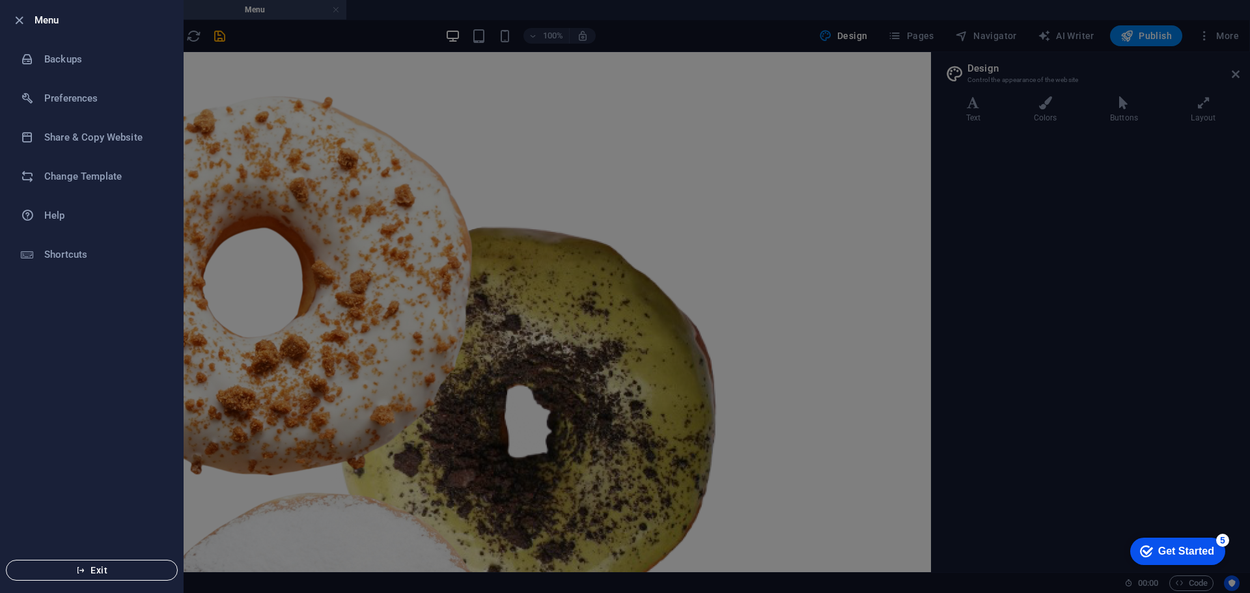
click at [119, 564] on button "Exit" at bounding box center [92, 570] width 172 height 21
